Goal: Information Seeking & Learning: Learn about a topic

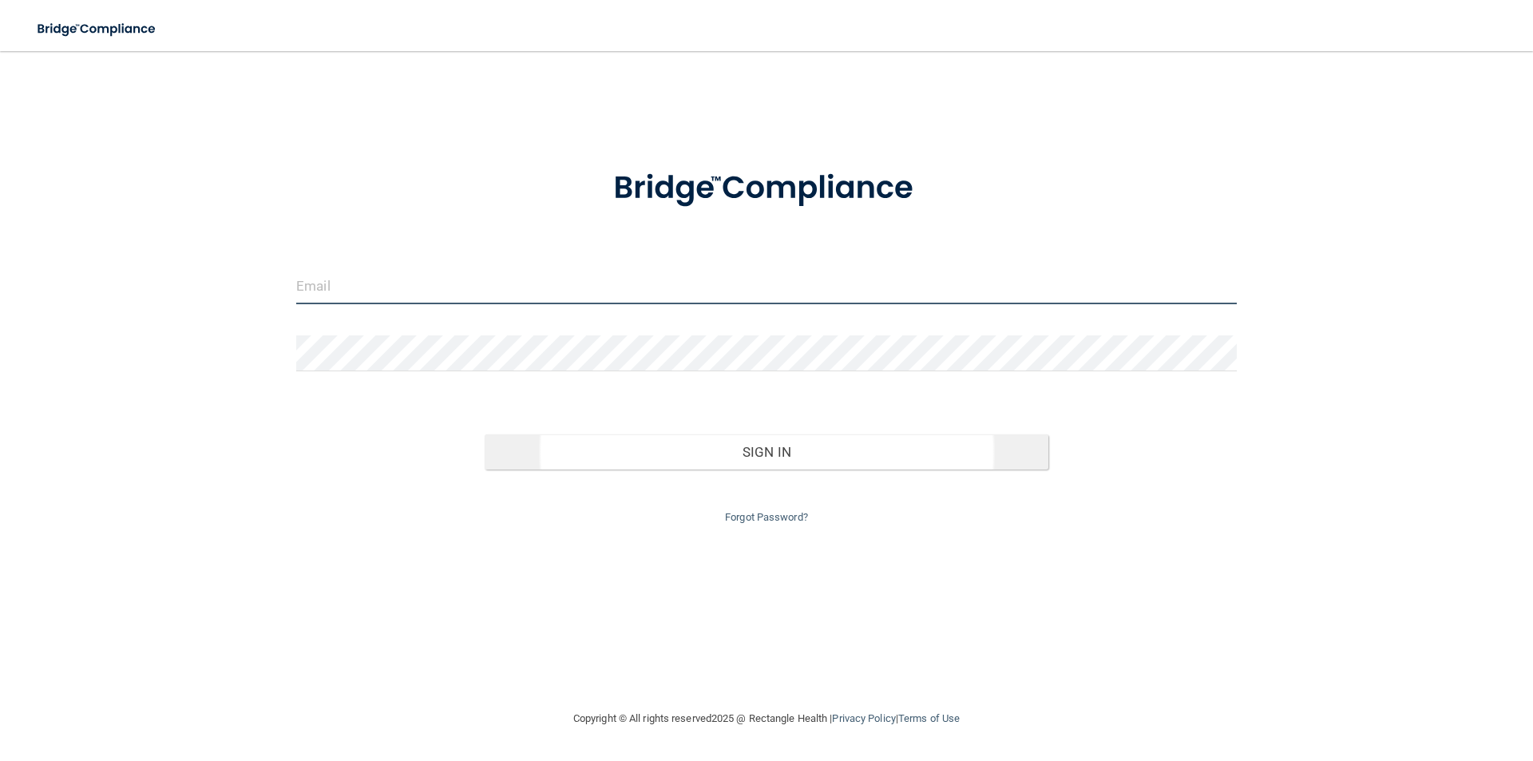
type input "[PERSON_NAME][EMAIL_ADDRESS][DOMAIN_NAME]"
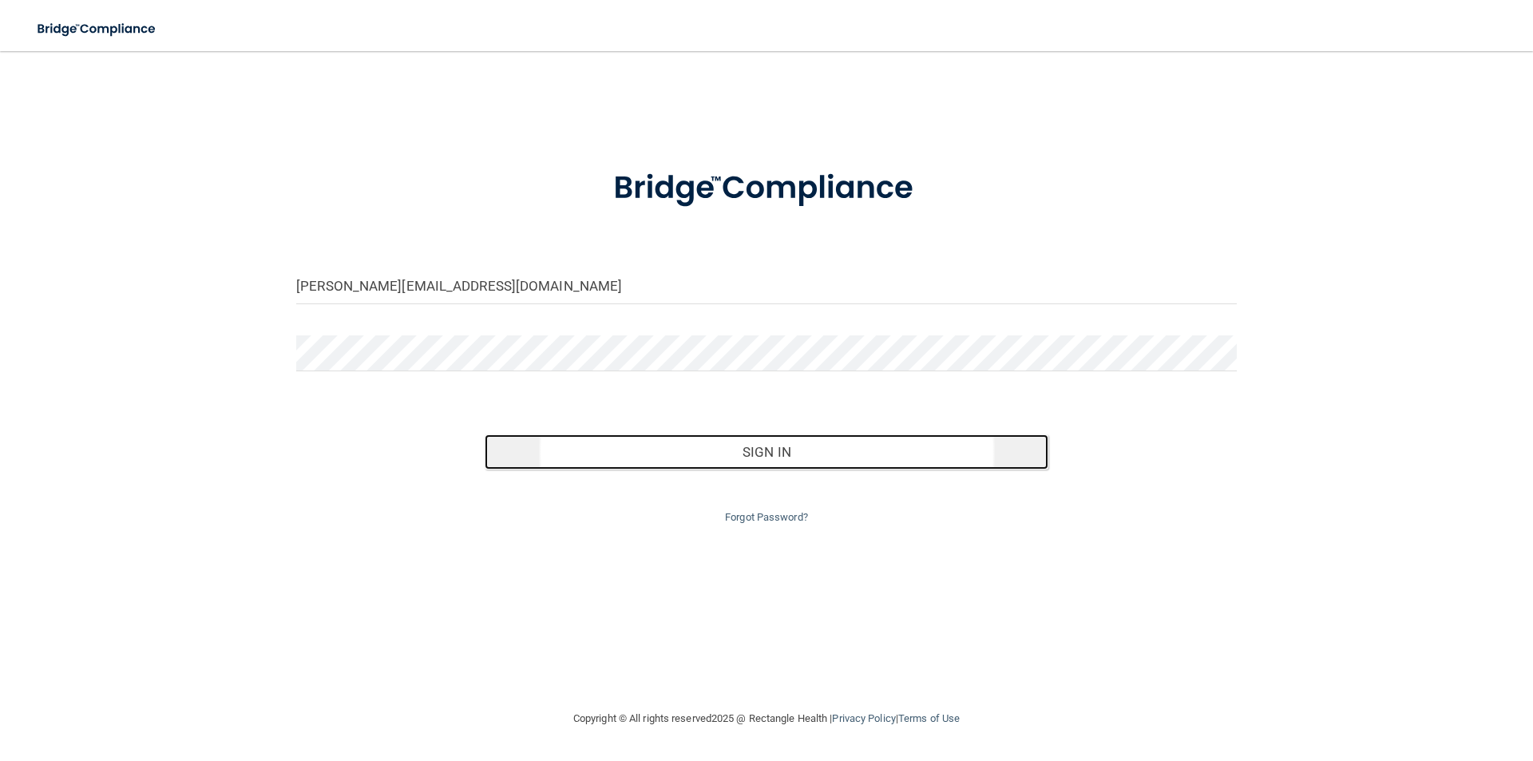
click at [529, 448] on button "Sign In" at bounding box center [767, 451] width 564 height 35
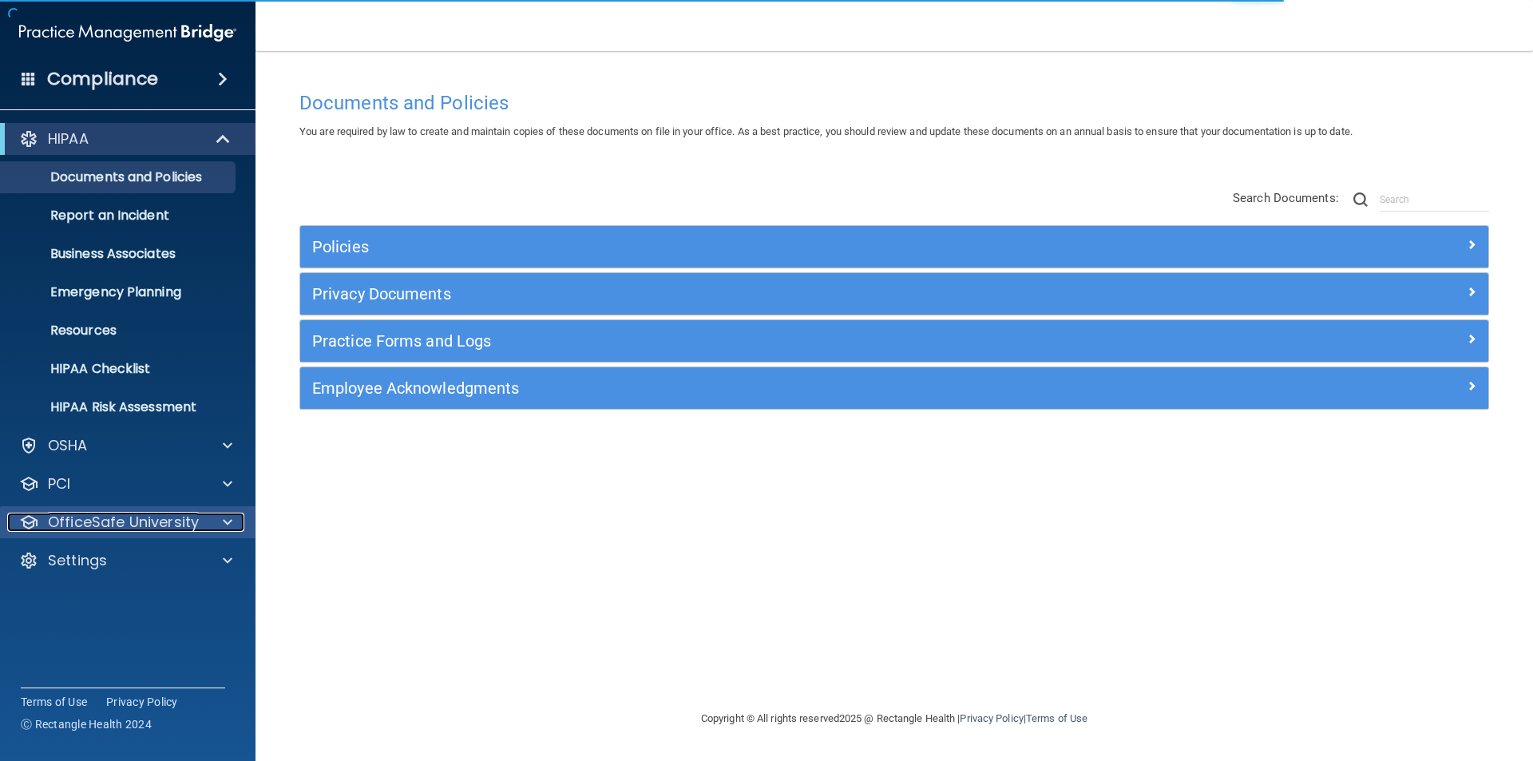
click at [151, 517] on p "OfficeSafe University" at bounding box center [123, 522] width 151 height 19
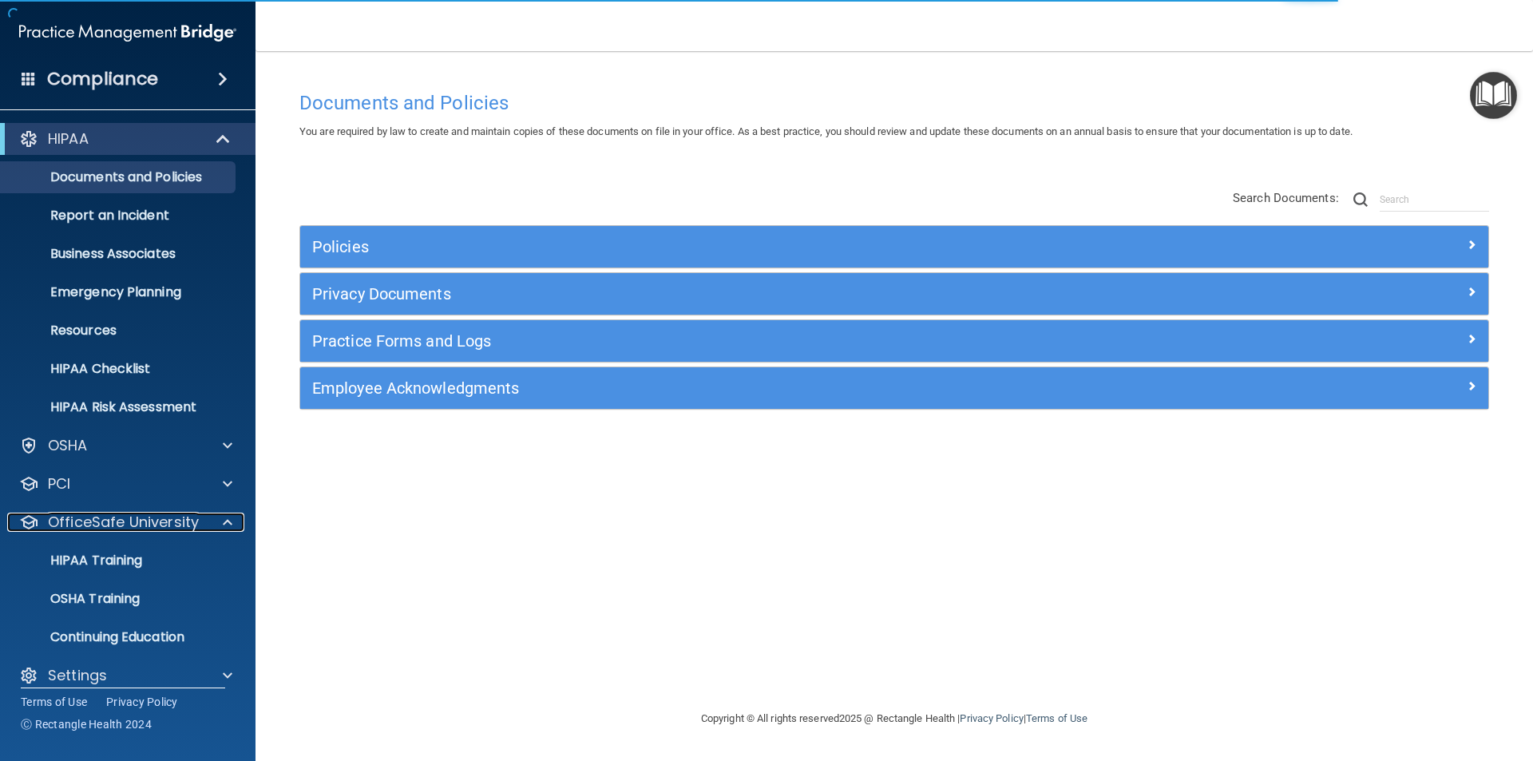
scroll to position [17, 0]
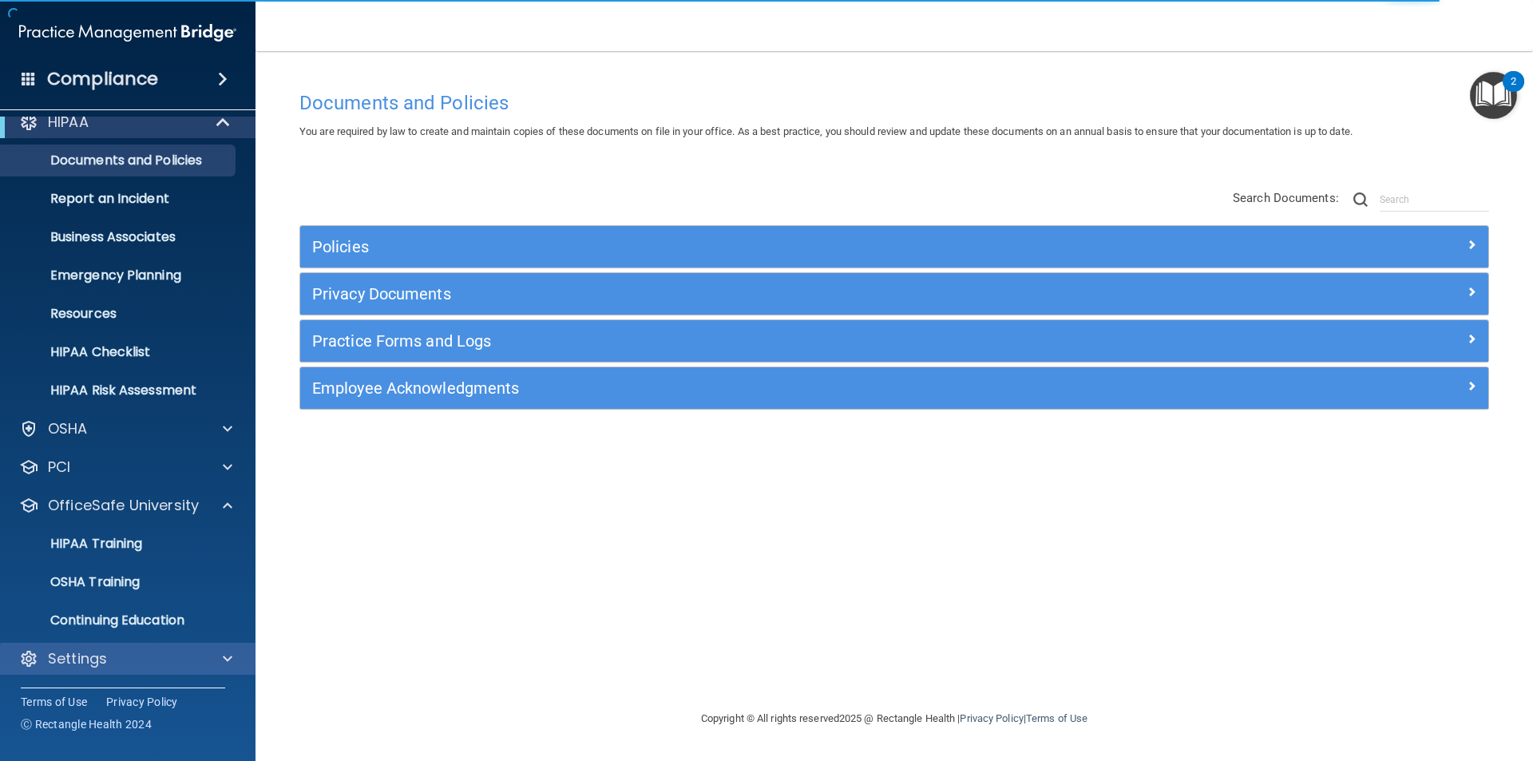
click at [139, 647] on div "Settings" at bounding box center [128, 659] width 256 height 32
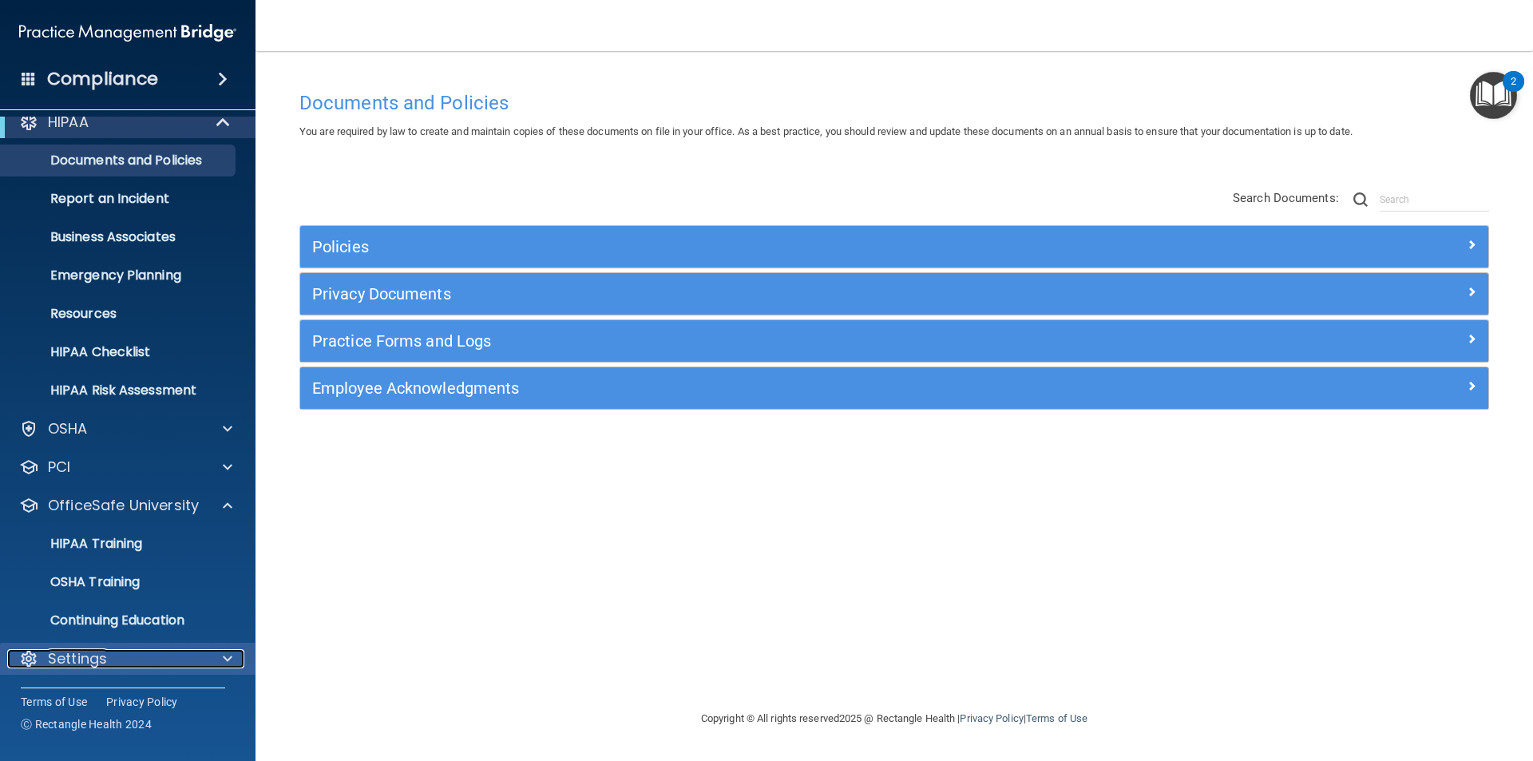
click at [129, 652] on div "Settings" at bounding box center [106, 658] width 198 height 19
click at [208, 661] on div at bounding box center [225, 658] width 40 height 19
click at [91, 655] on p "Settings" at bounding box center [77, 658] width 59 height 19
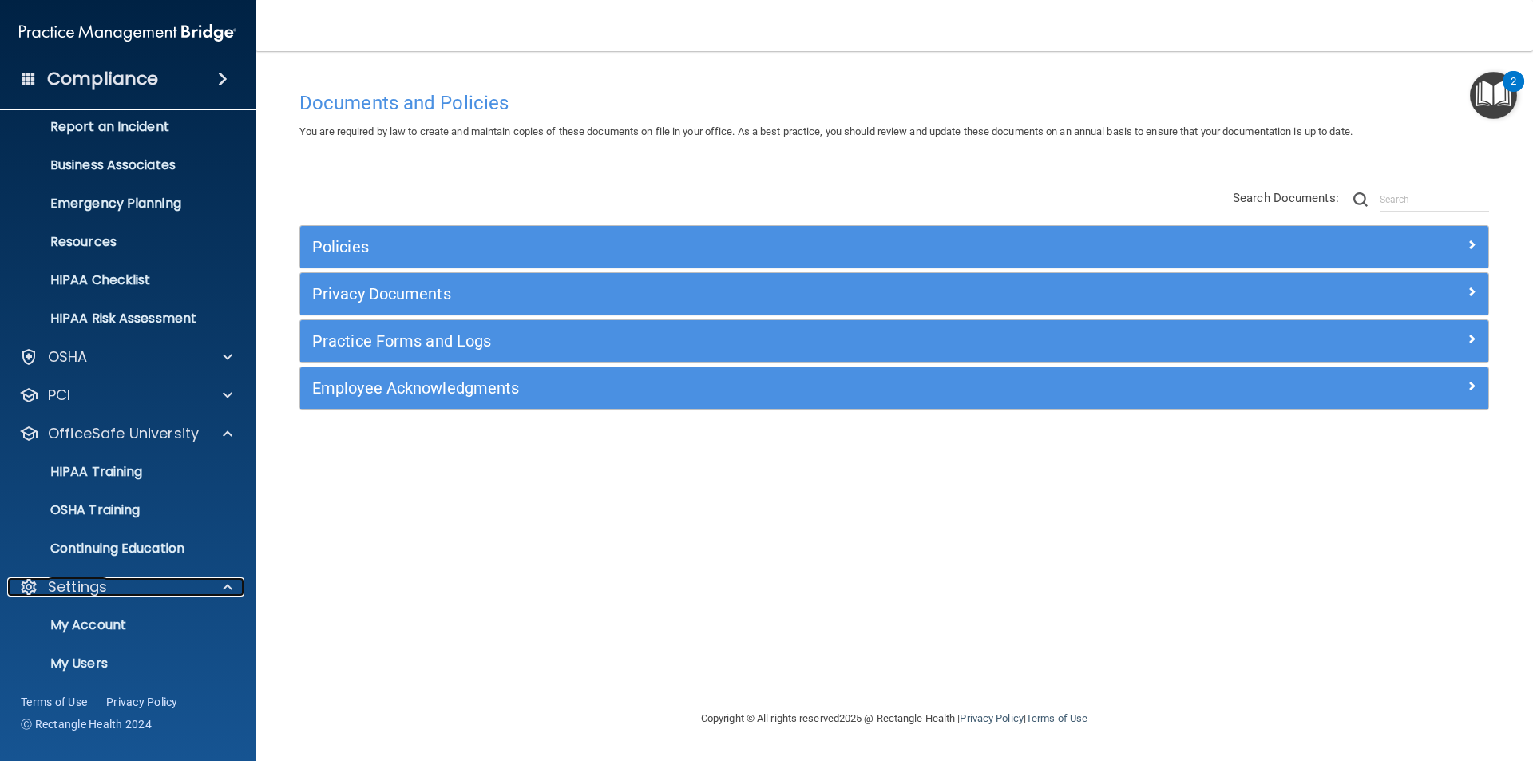
scroll to position [170, 0]
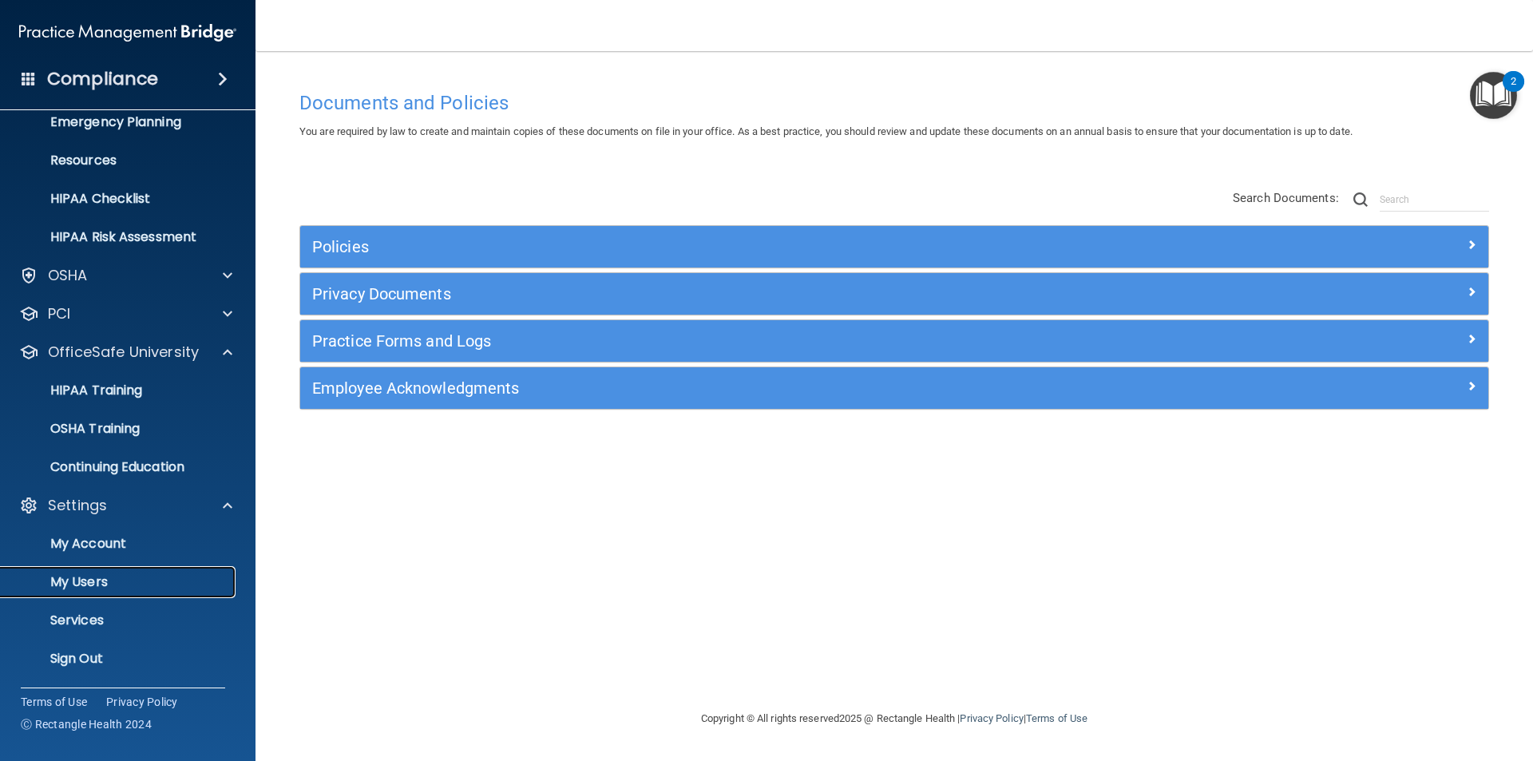
click at [135, 588] on p "My Users" at bounding box center [119, 582] width 218 height 16
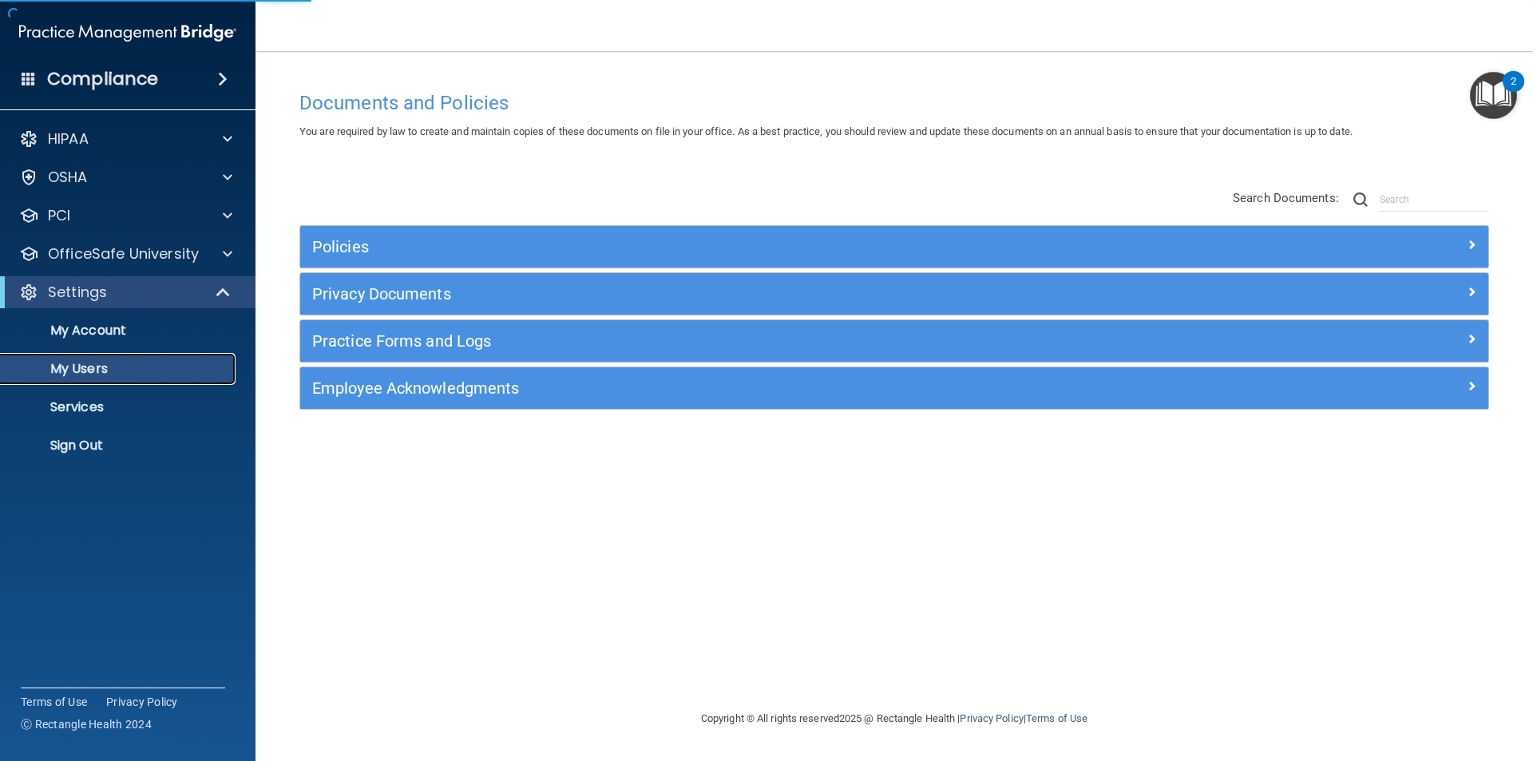
click at [137, 363] on p "My Users" at bounding box center [119, 369] width 218 height 16
select select "20"
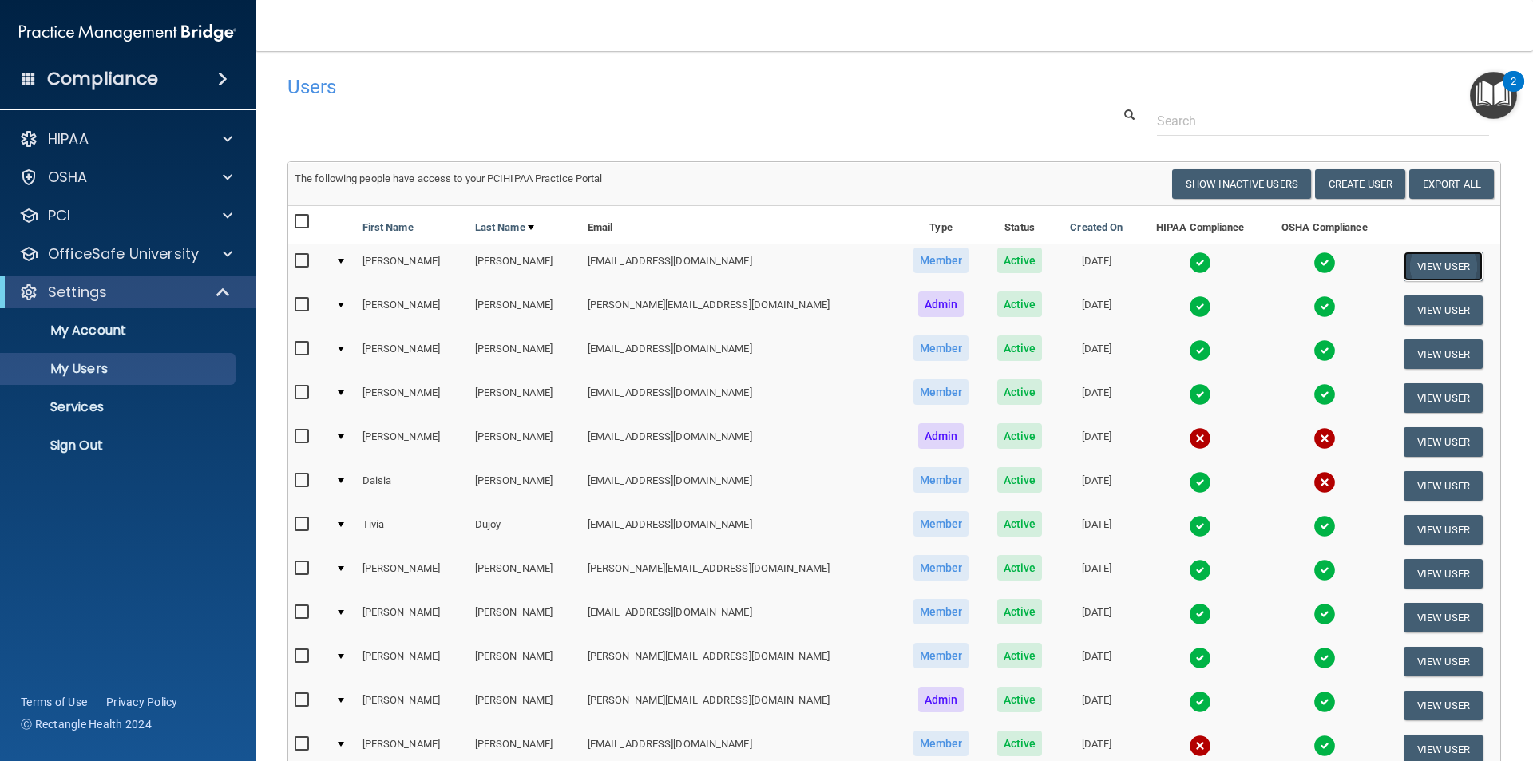
click at [1414, 263] on button "View User" at bounding box center [1442, 266] width 79 height 30
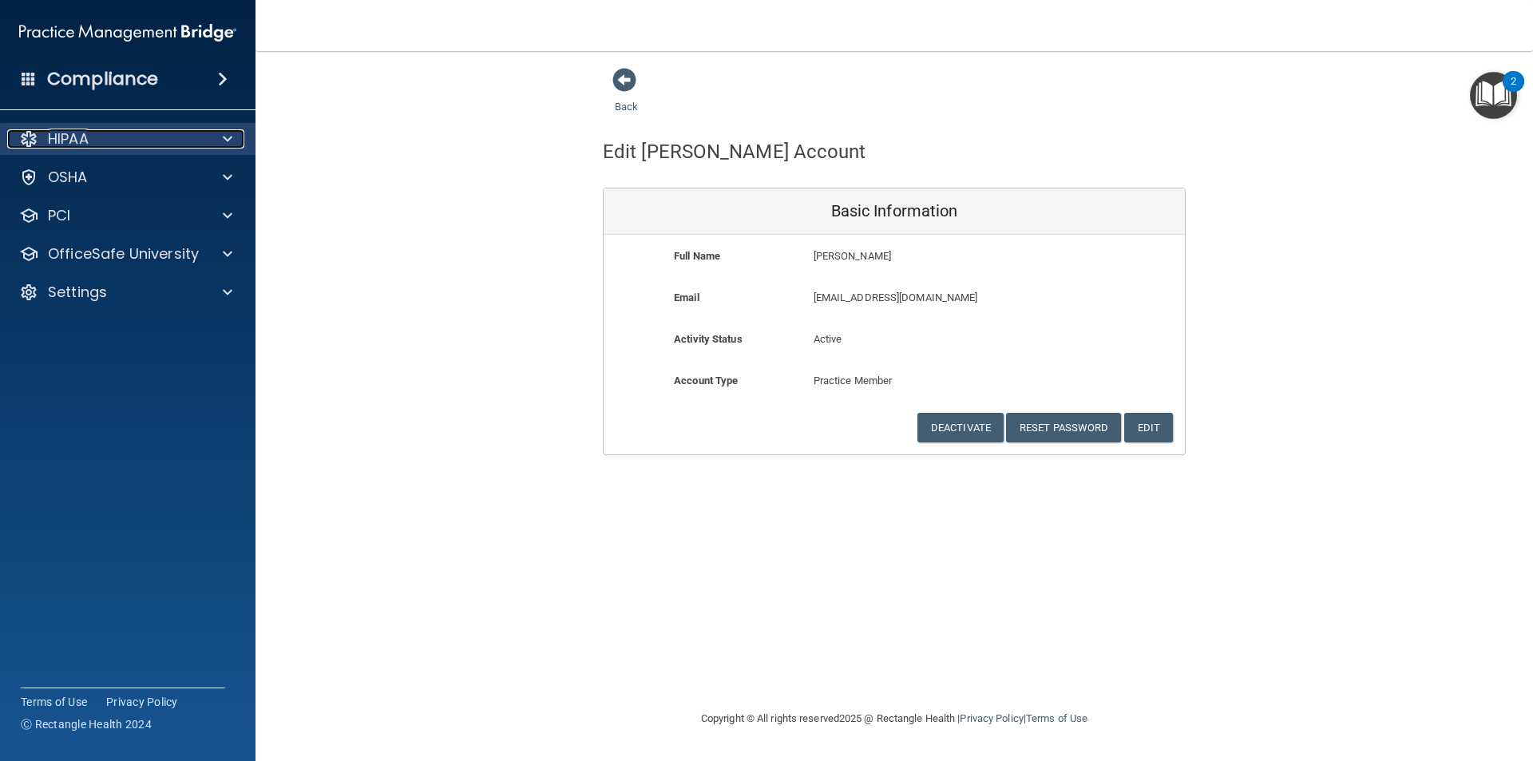
click at [135, 130] on div "HIPAA" at bounding box center [106, 138] width 198 height 19
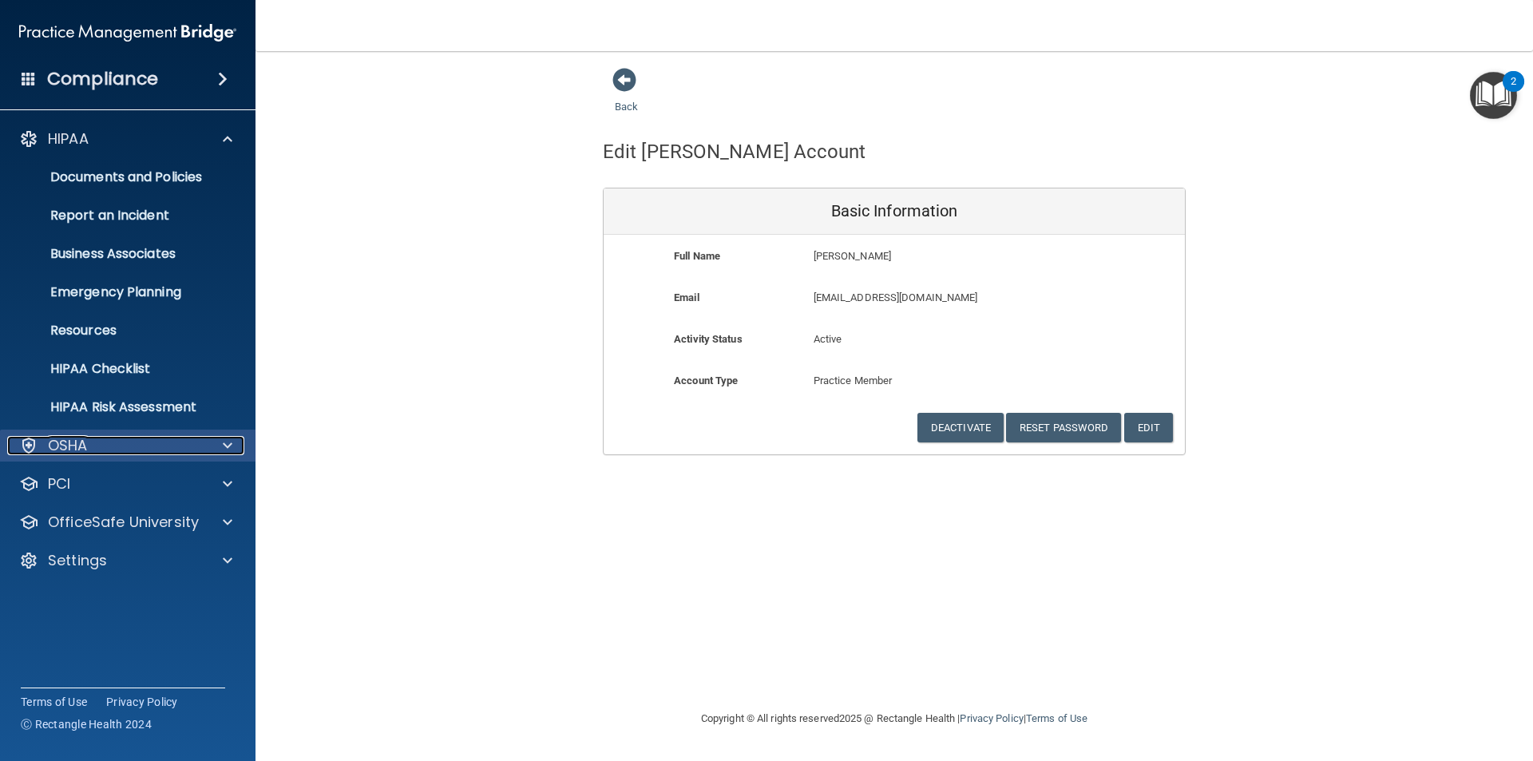
click at [172, 449] on div "OSHA" at bounding box center [106, 445] width 198 height 19
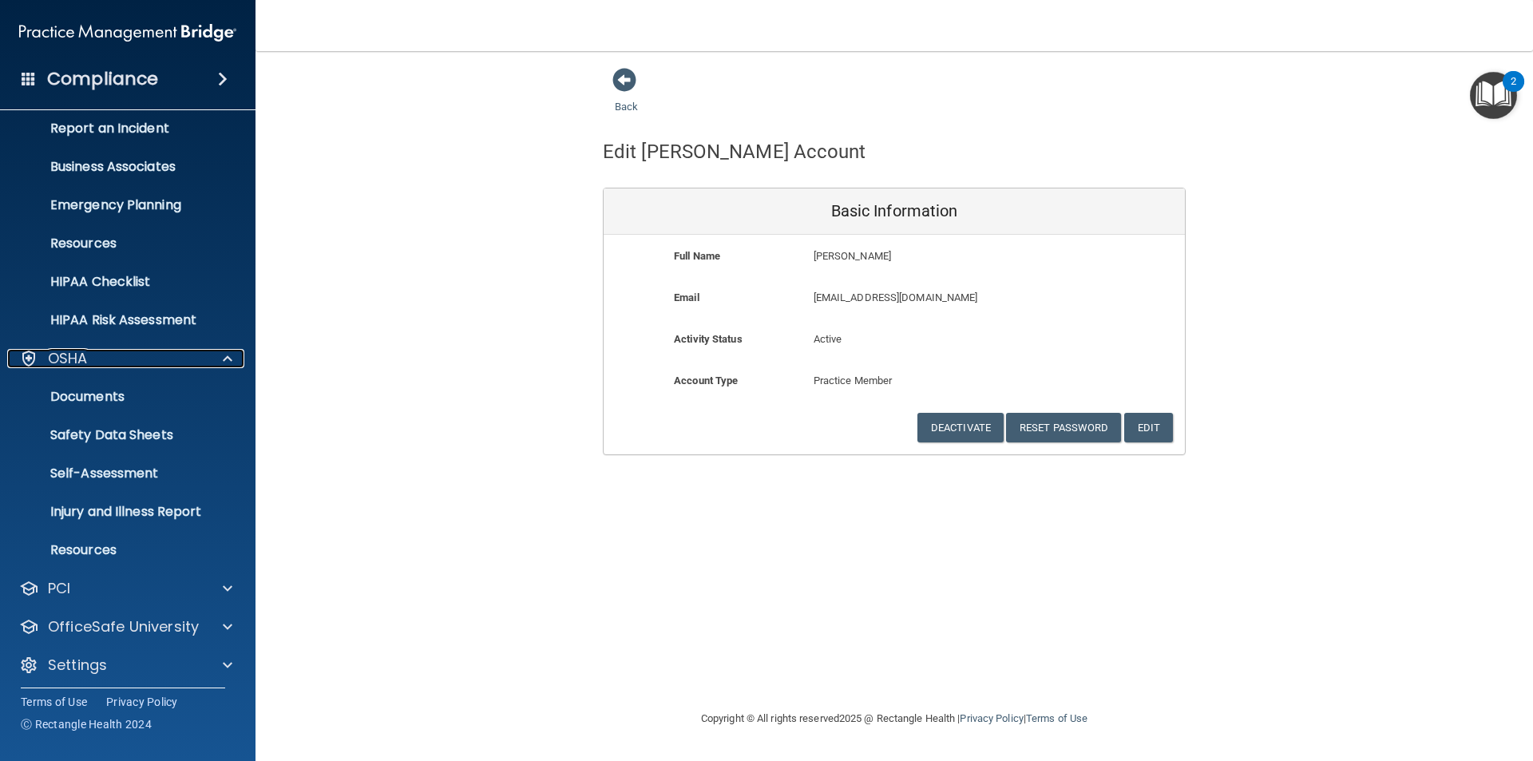
scroll to position [93, 0]
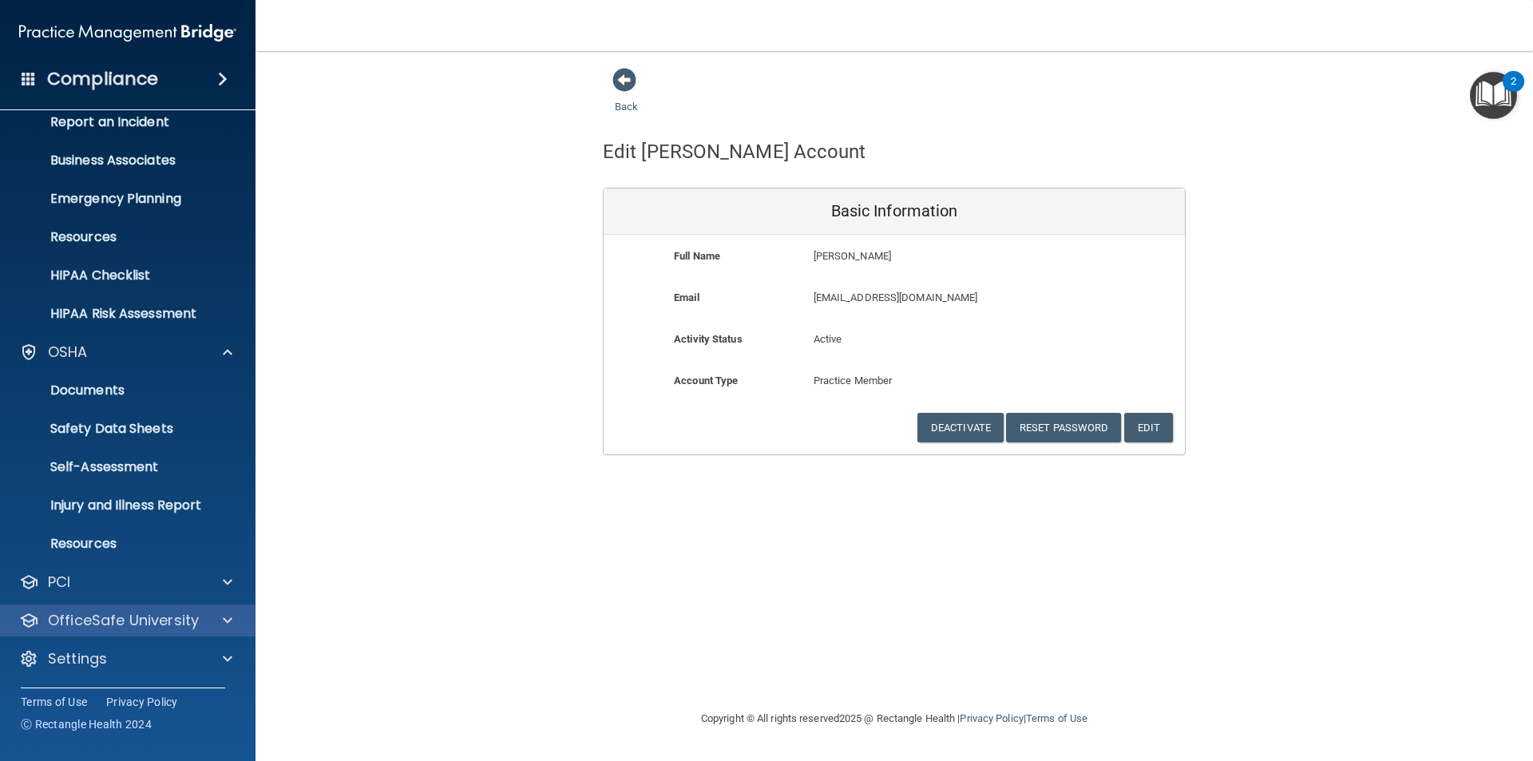
click at [171, 606] on div "OfficeSafe University" at bounding box center [128, 620] width 256 height 32
click at [176, 626] on p "OfficeSafe University" at bounding box center [123, 620] width 151 height 19
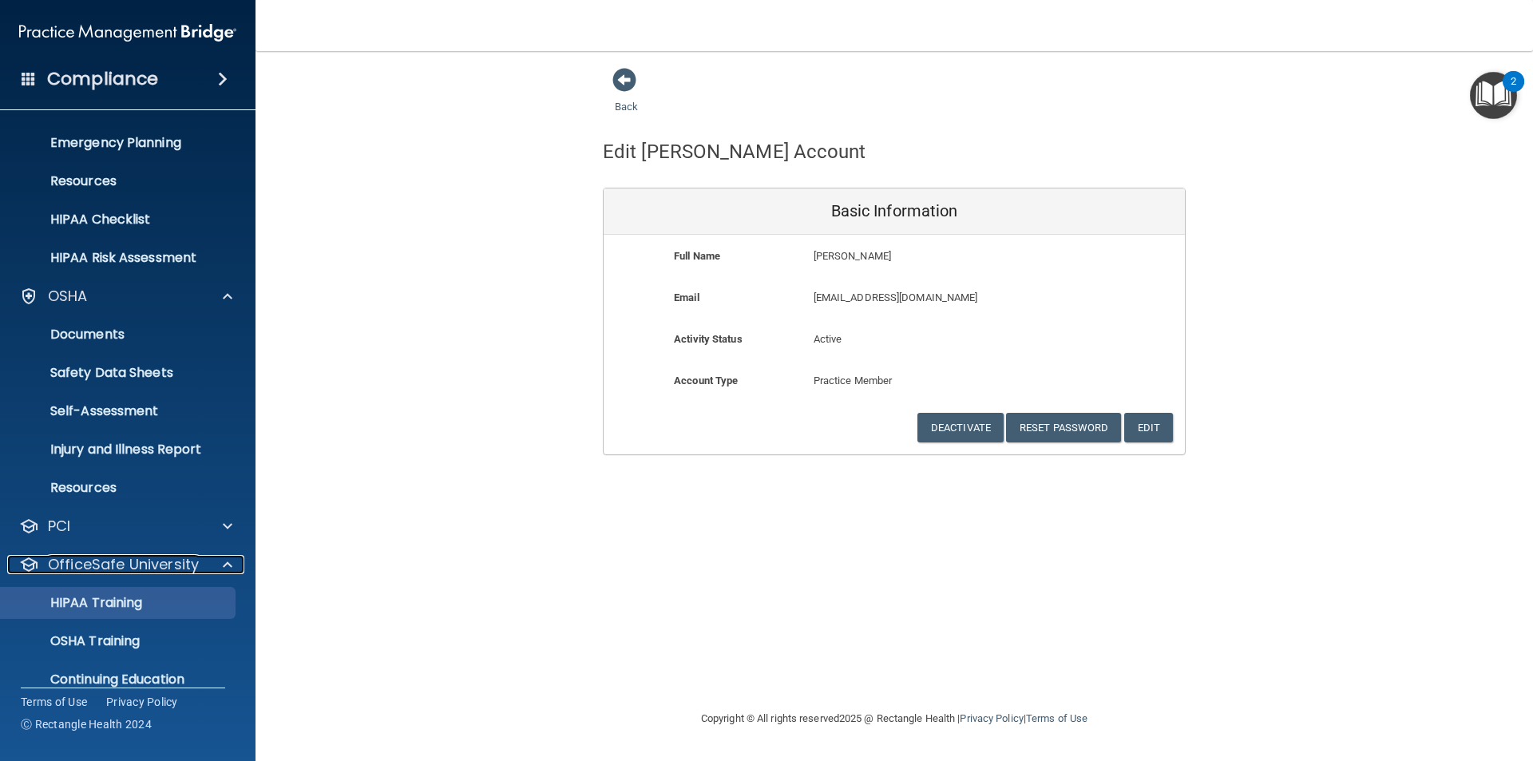
scroll to position [208, 0]
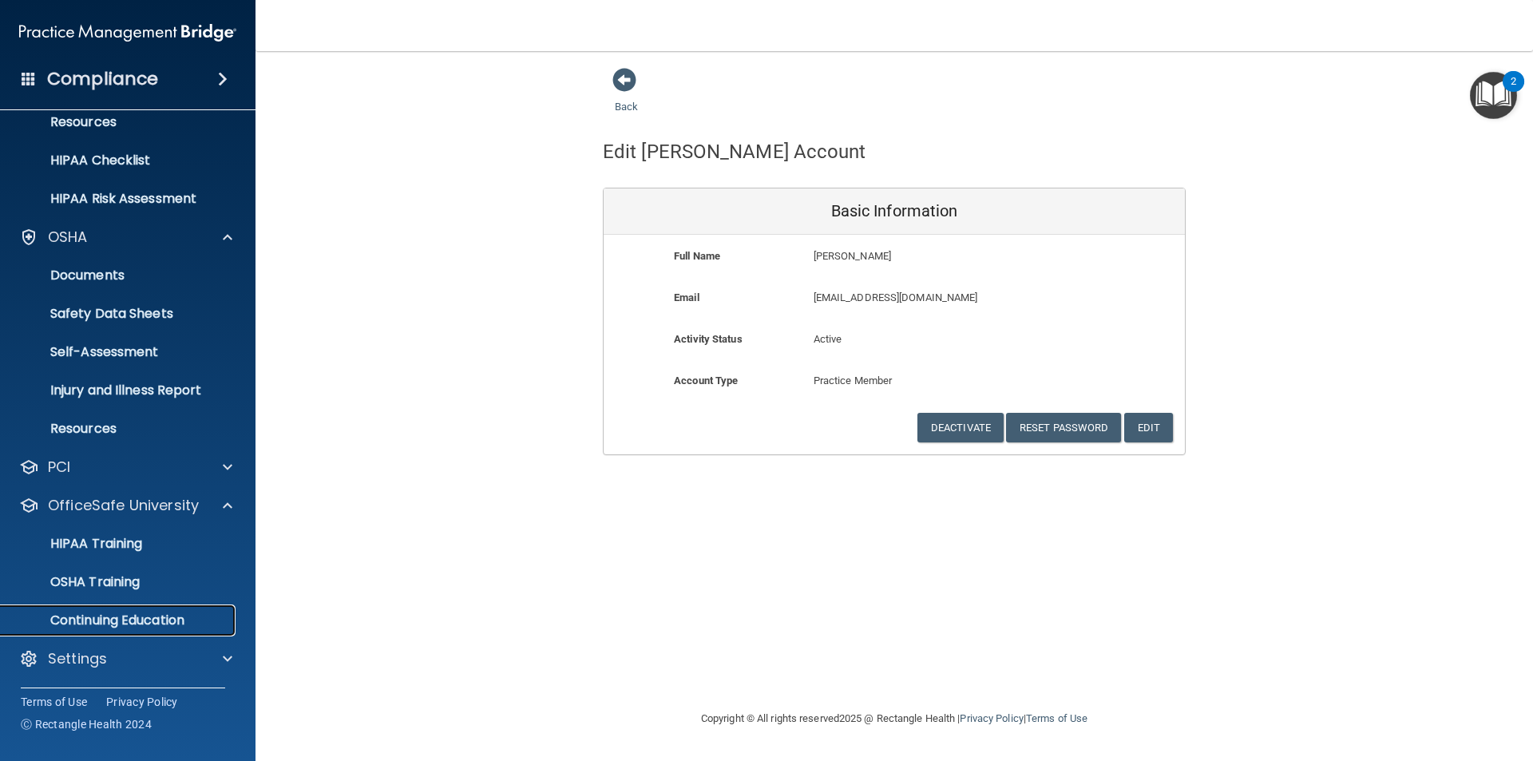
click at [141, 612] on p "Continuing Education" at bounding box center [119, 620] width 218 height 16
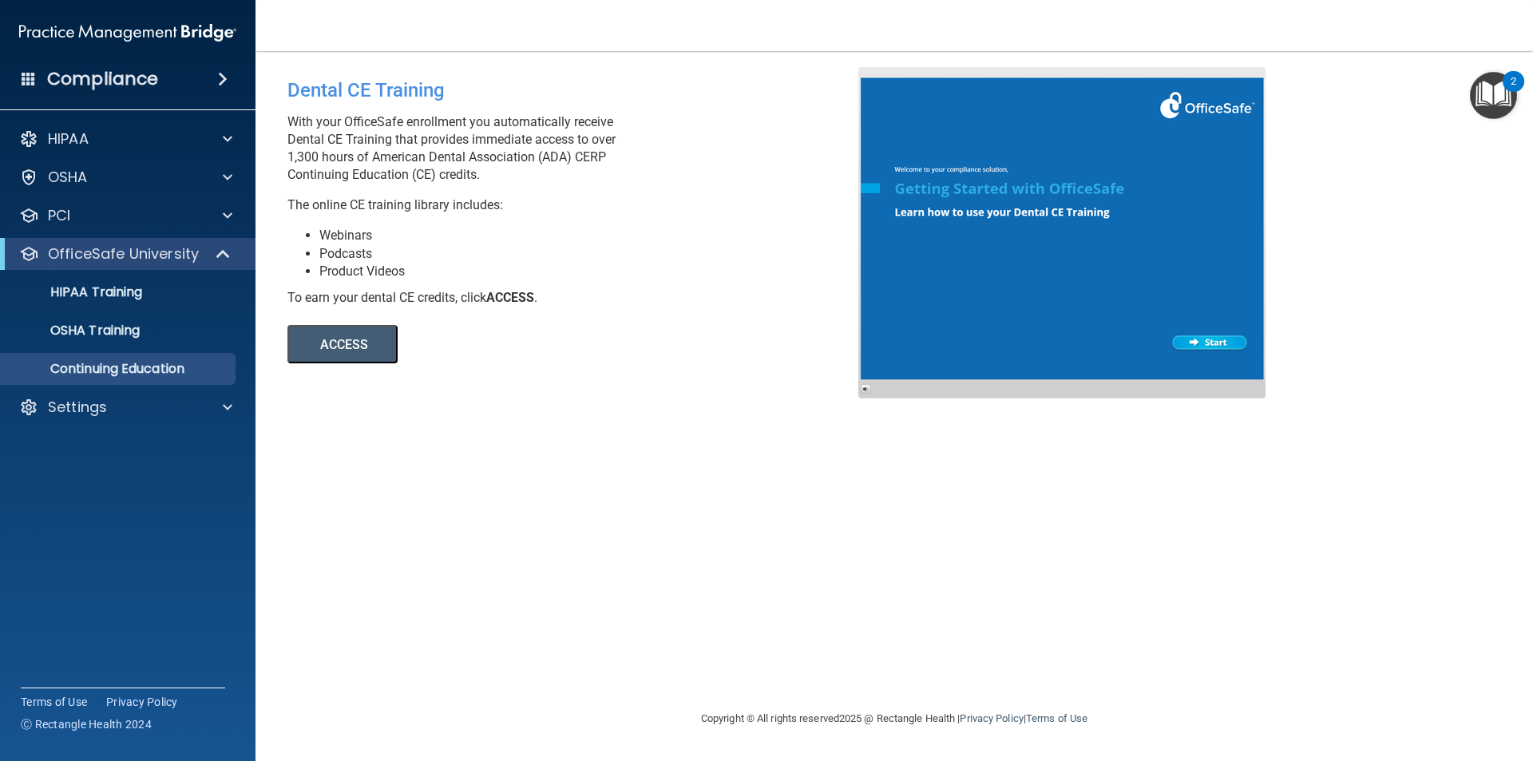
click at [385, 354] on button "ACCESS" at bounding box center [342, 344] width 110 height 38
click at [93, 77] on h4 "Compliance" at bounding box center [102, 79] width 111 height 22
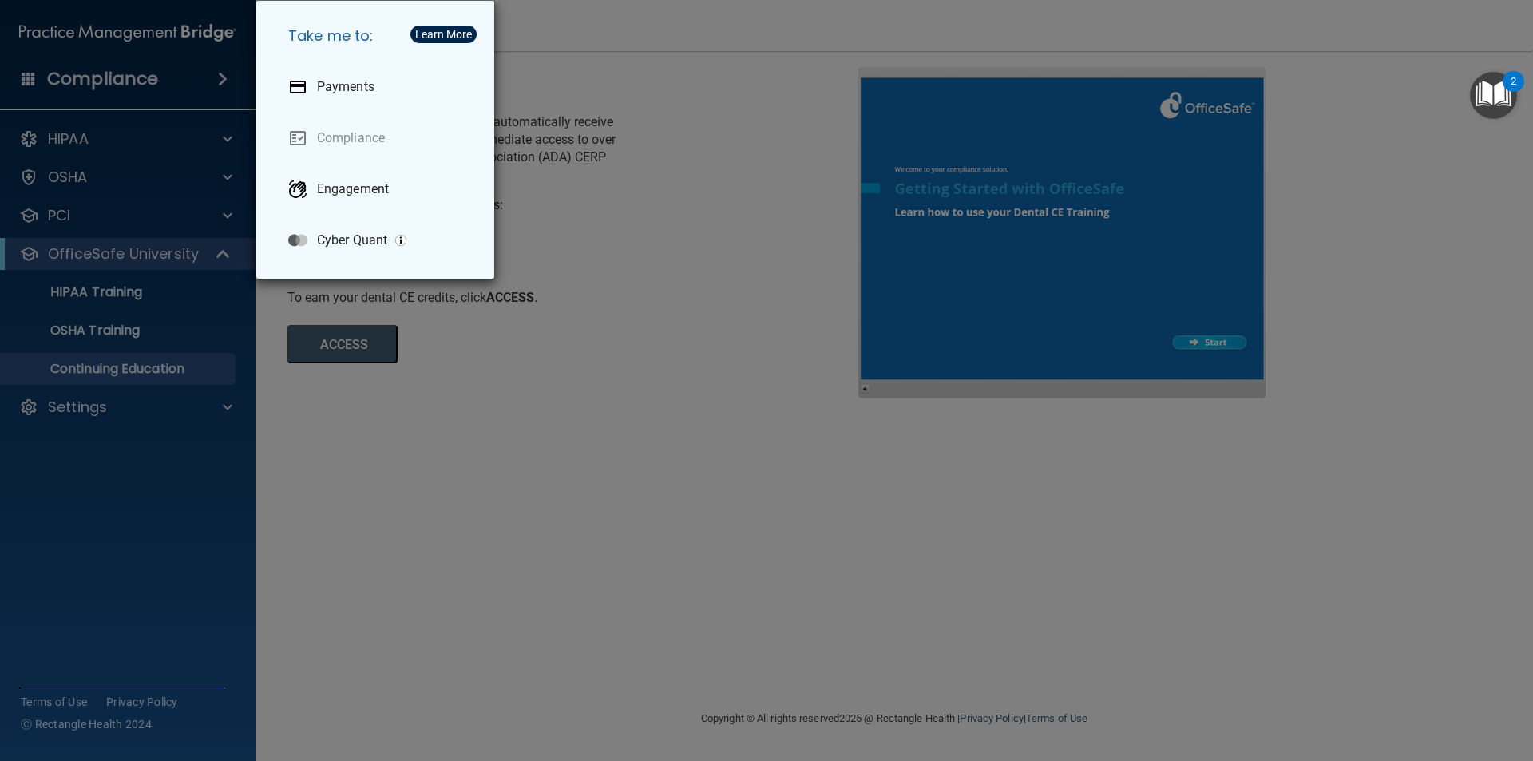
click at [149, 89] on div "Take me to: Payments Compliance Engagement Cyber Quant" at bounding box center [766, 380] width 1533 height 761
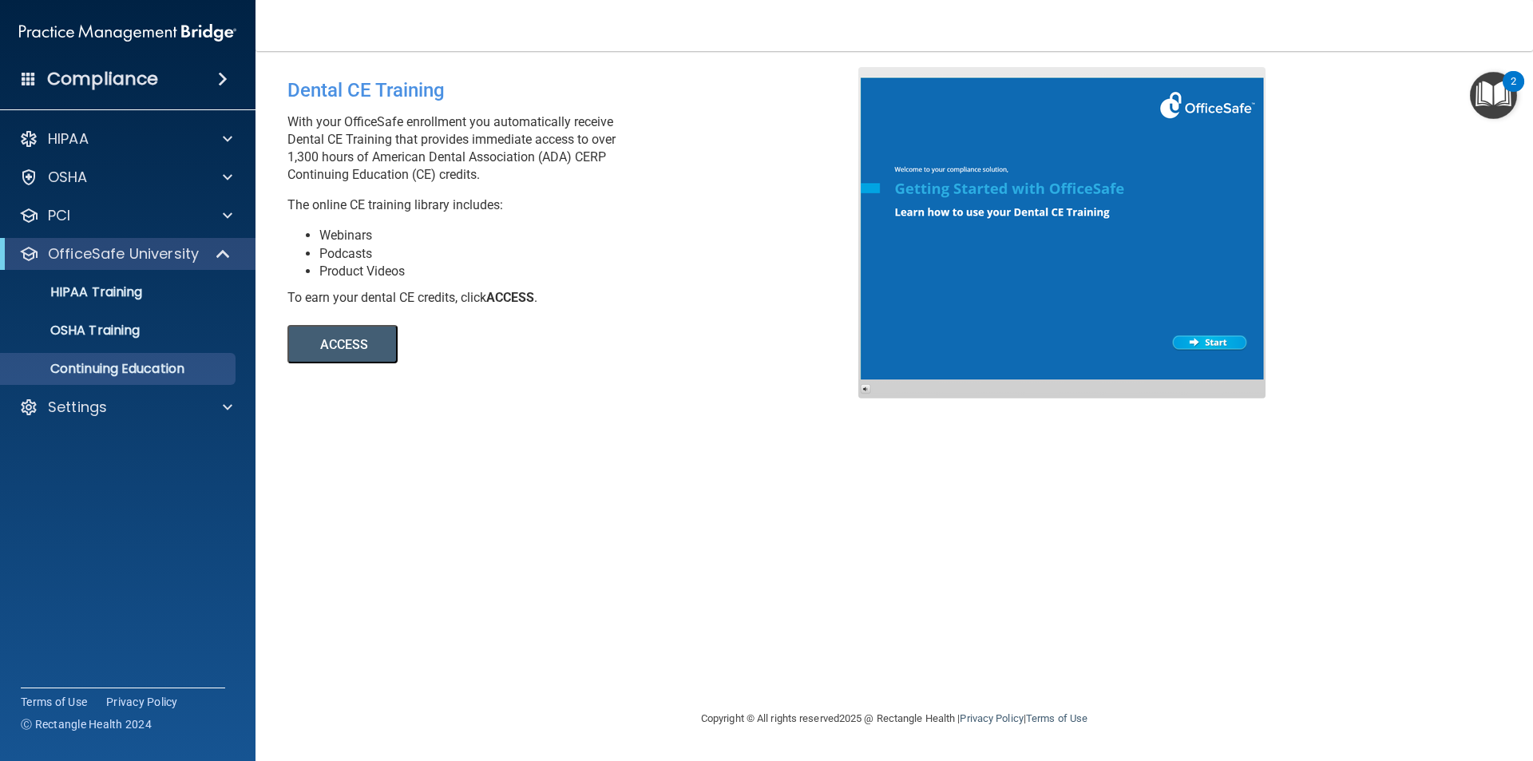
drag, startPoint x: 69, startPoint y: 28, endPoint x: 172, endPoint y: 35, distance: 104.0
click at [70, 29] on img at bounding box center [127, 33] width 217 height 32
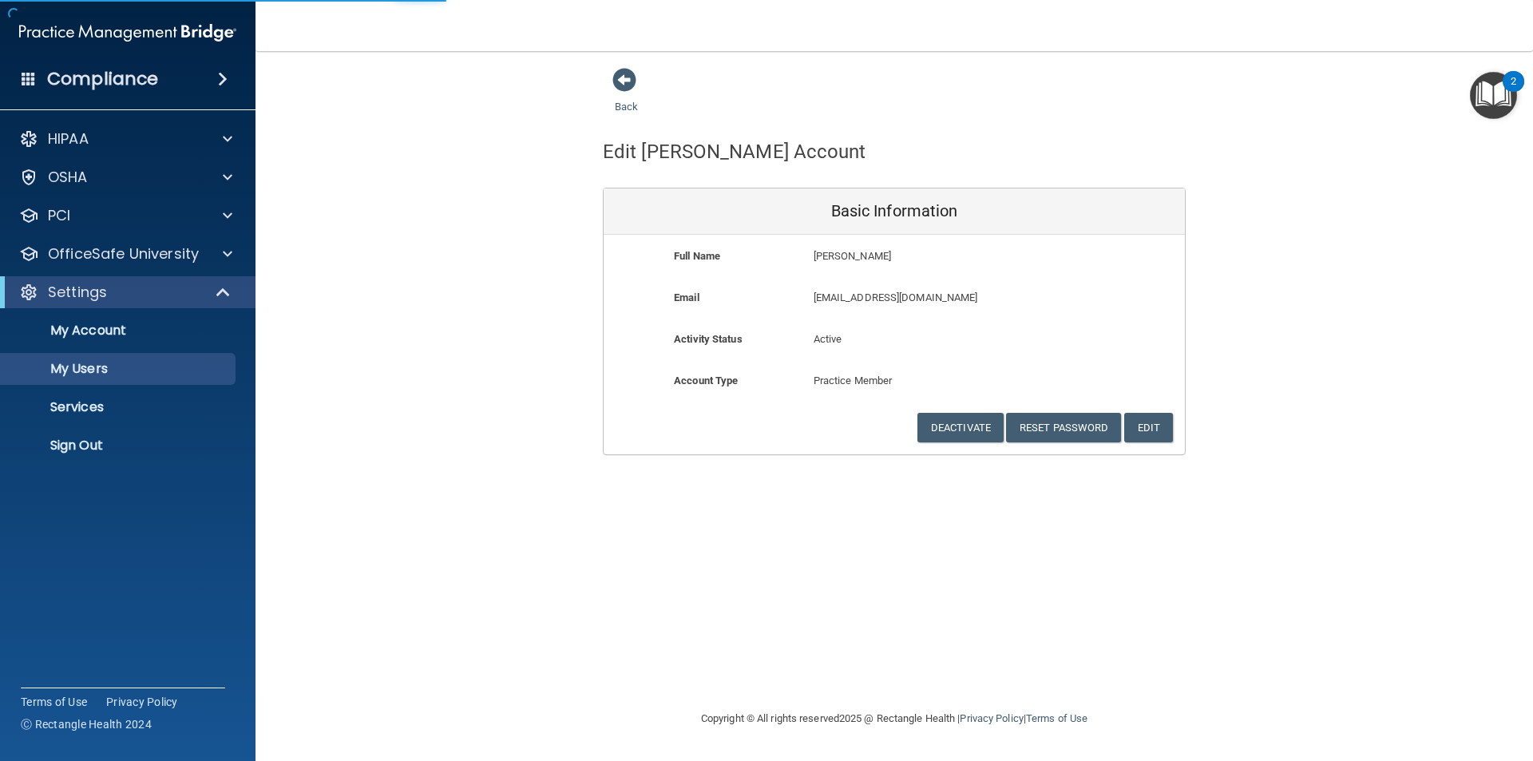
select select "20"
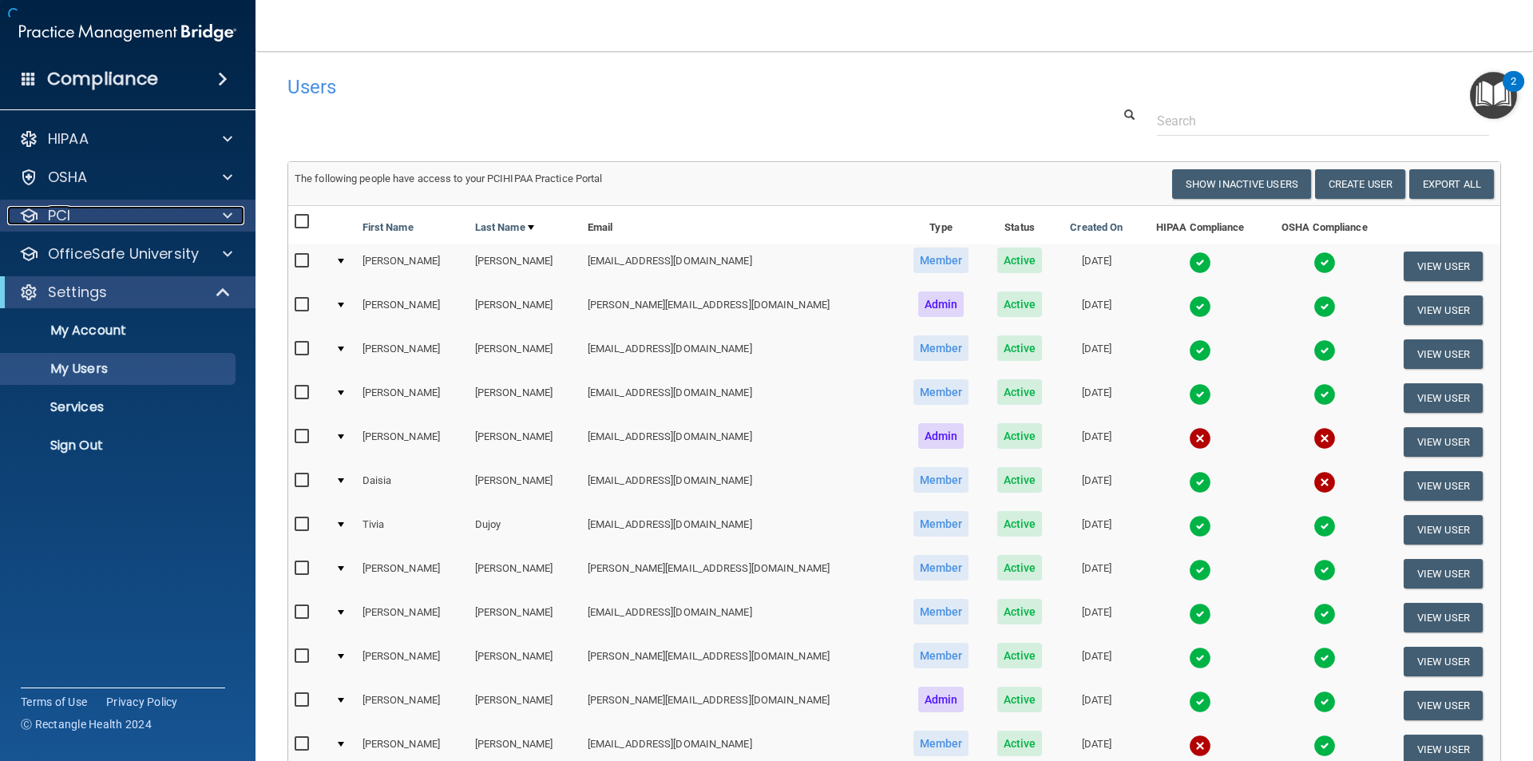
click at [109, 212] on div "PCI" at bounding box center [106, 215] width 198 height 19
